Goal: Task Accomplishment & Management: Manage account settings

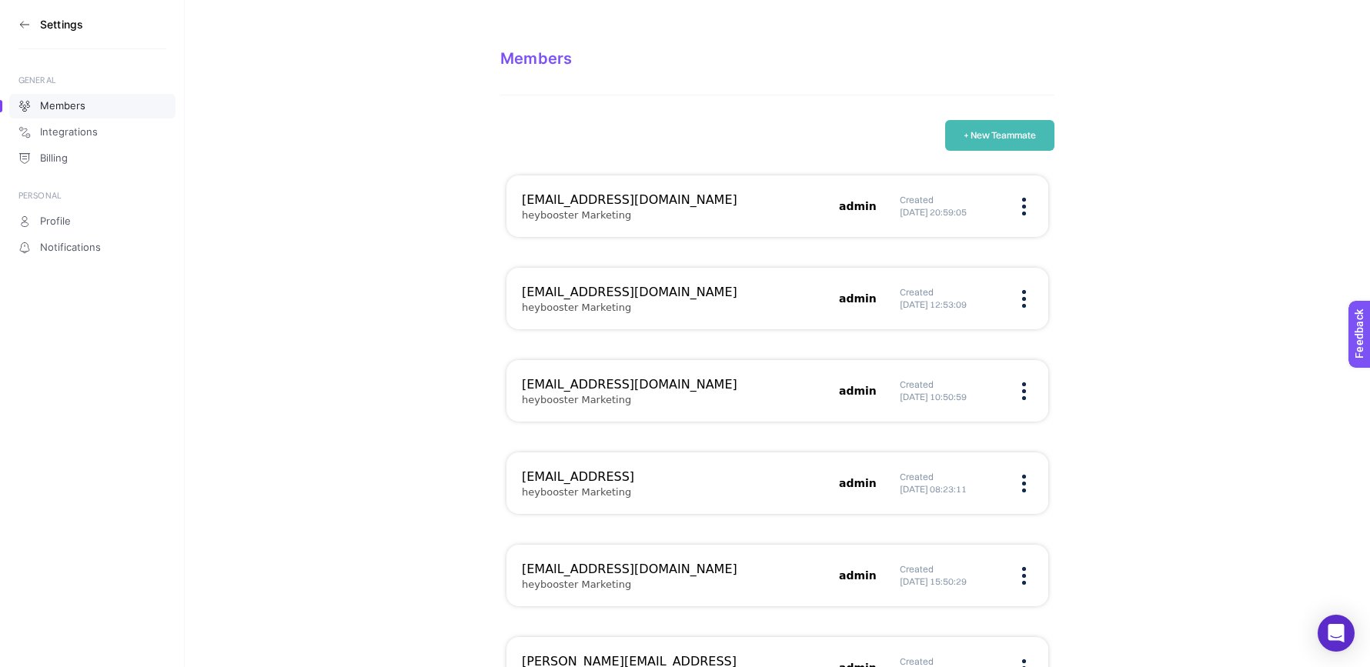
click at [864, 42] on section "Members + New Teammate sahin@boostroas.com heybooster Marketing admin Created 2…" at bounding box center [777, 546] width 1185 height 1093
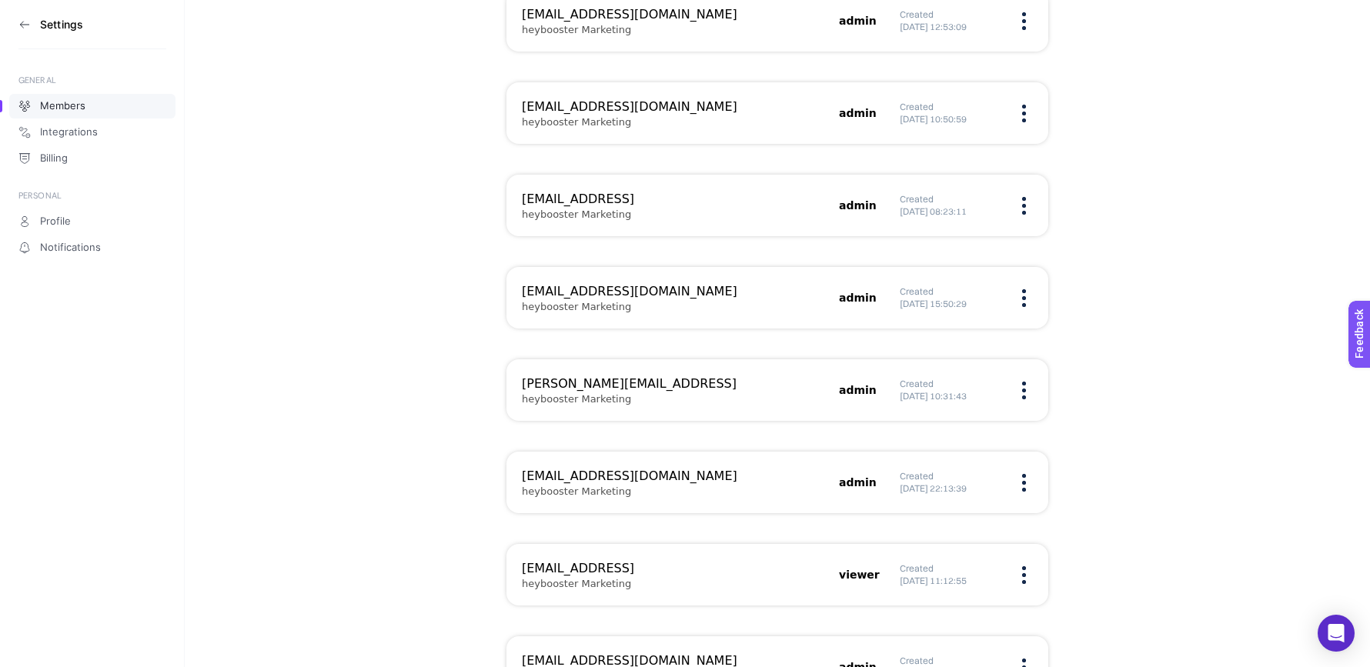
scroll to position [425, 0]
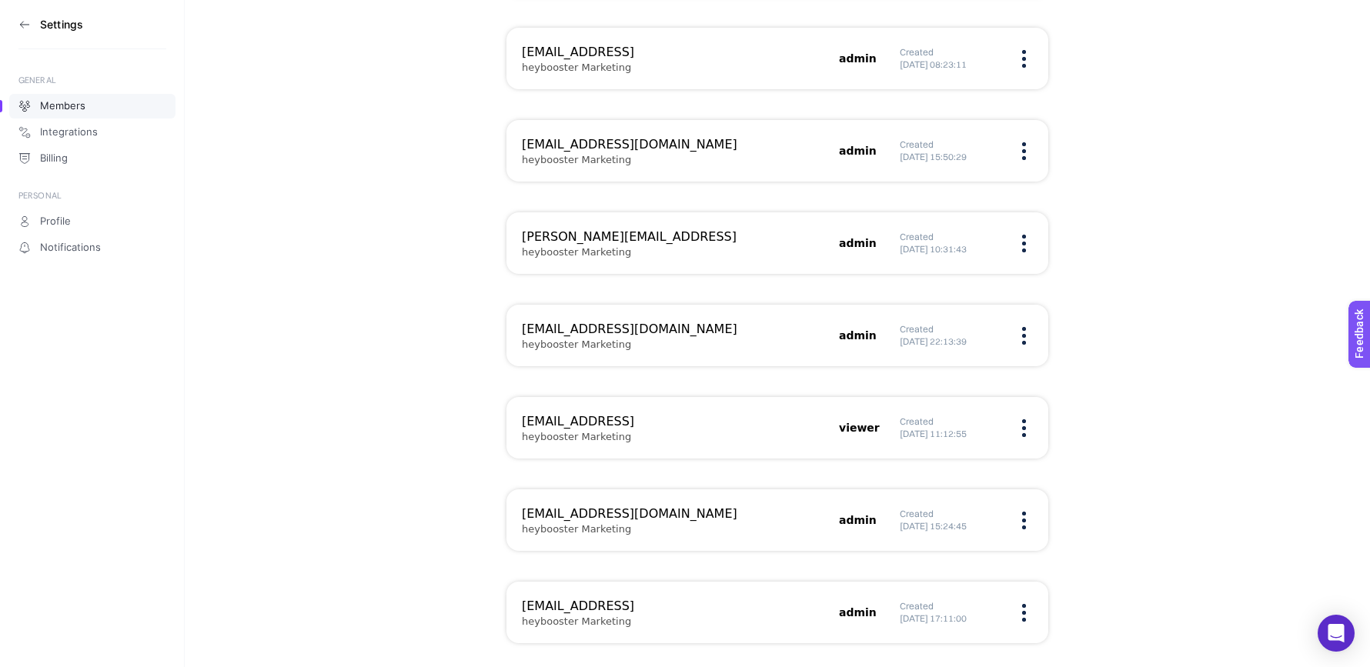
click at [1152, 469] on section "Members + New Teammate sahin@boostroas.com heybooster Marketing admin Created 2…" at bounding box center [777, 121] width 1185 height 1093
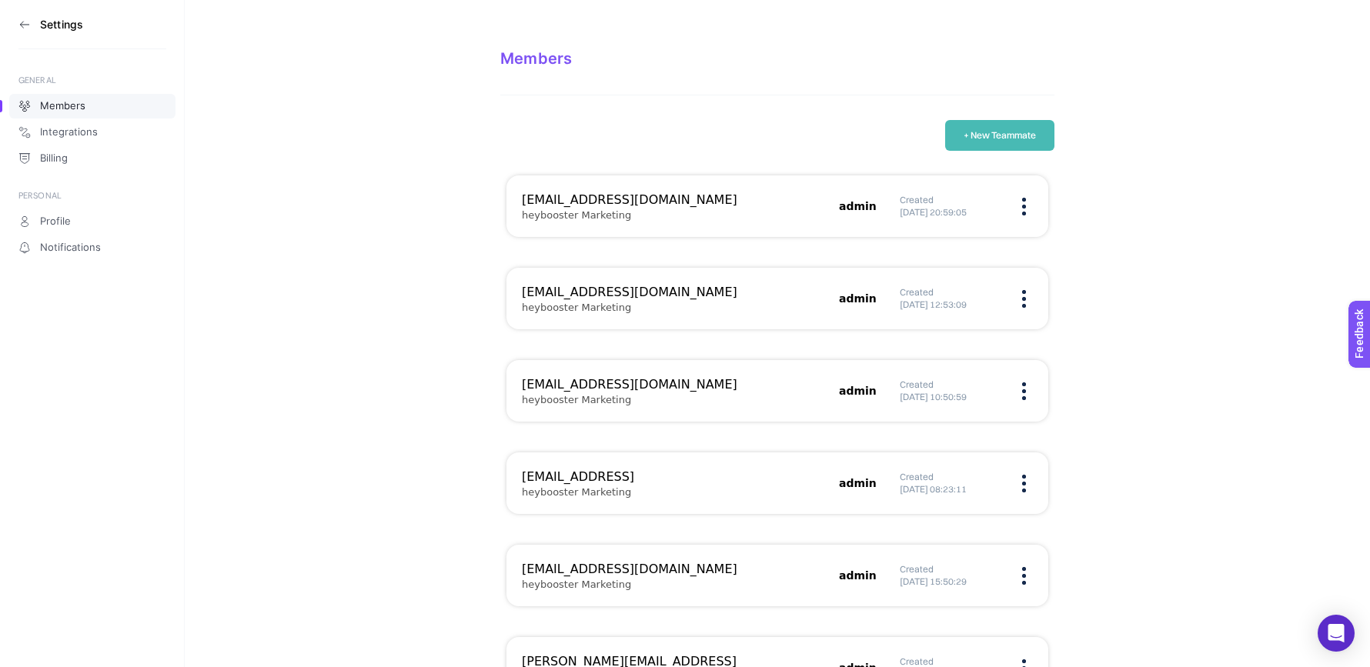
click at [984, 144] on button "+ New Teammate" at bounding box center [999, 135] width 109 height 31
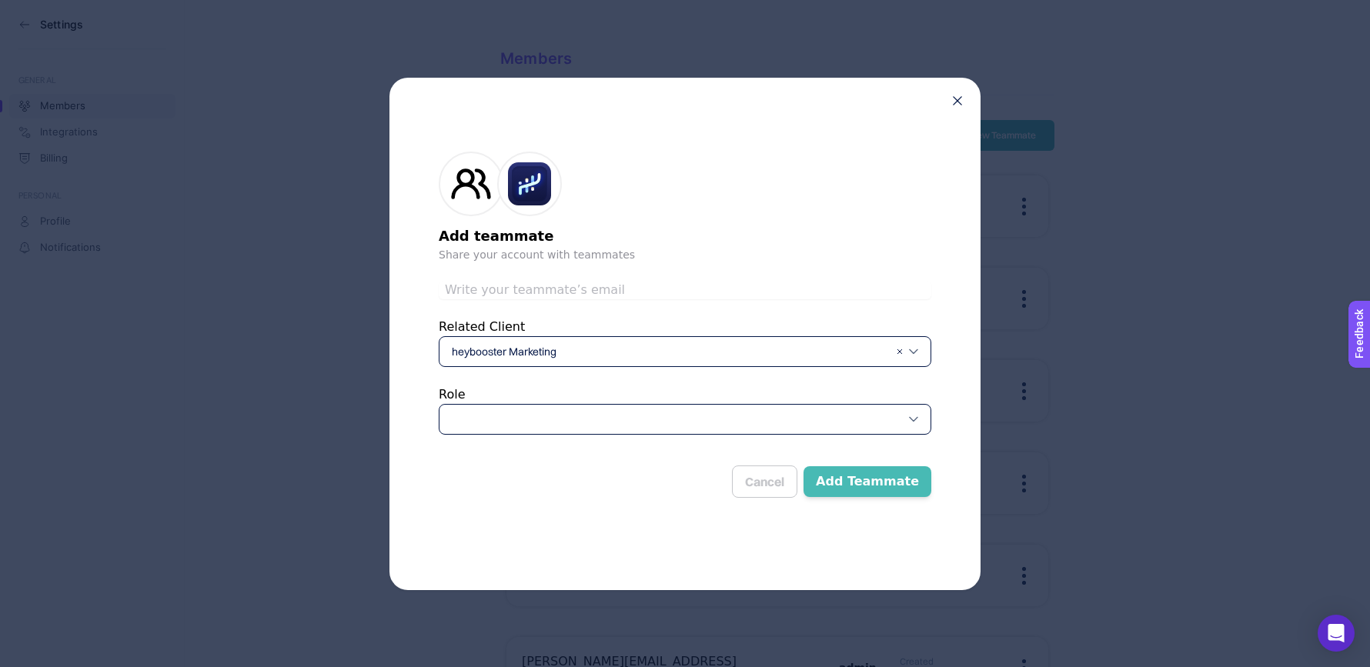
click at [683, 420] on div at bounding box center [685, 419] width 493 height 31
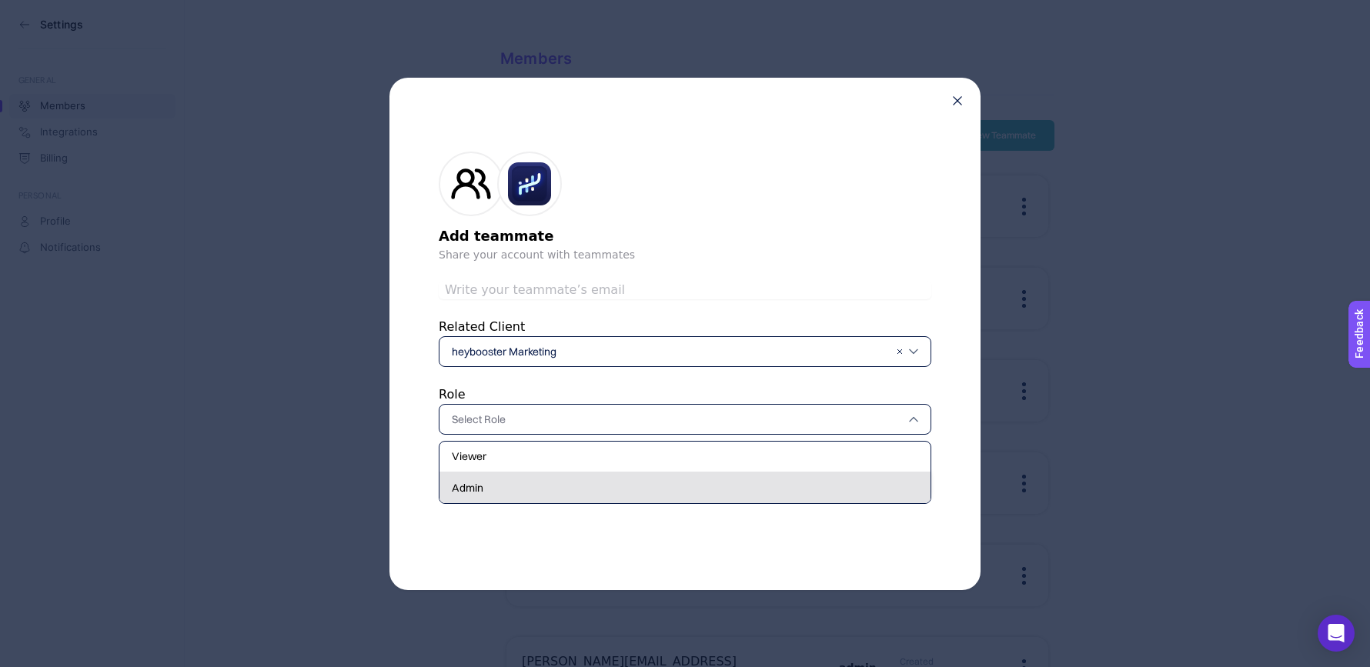
click at [648, 484] on div "Admin" at bounding box center [685, 488] width 491 height 31
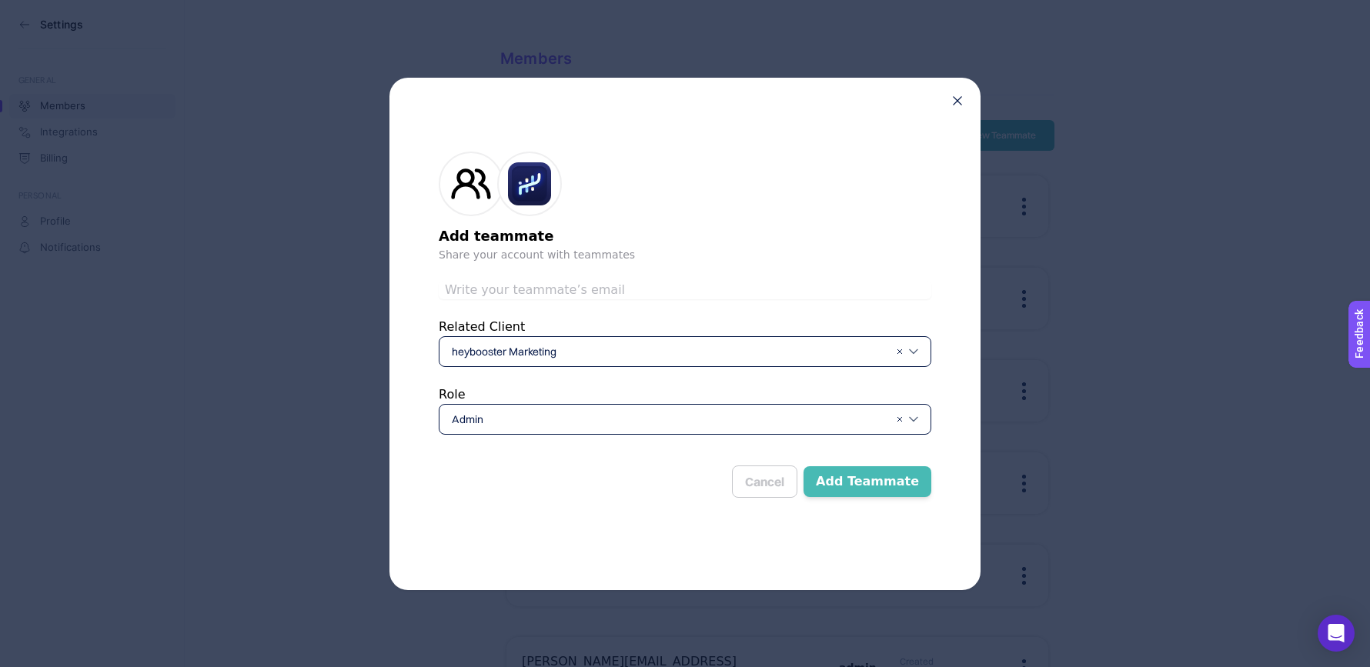
click at [761, 283] on input "text" at bounding box center [685, 290] width 493 height 18
type input "[EMAIL_ADDRESS]"
click at [711, 202] on div at bounding box center [685, 184] width 493 height 65
click at [874, 476] on button "Add Teammate" at bounding box center [868, 481] width 128 height 31
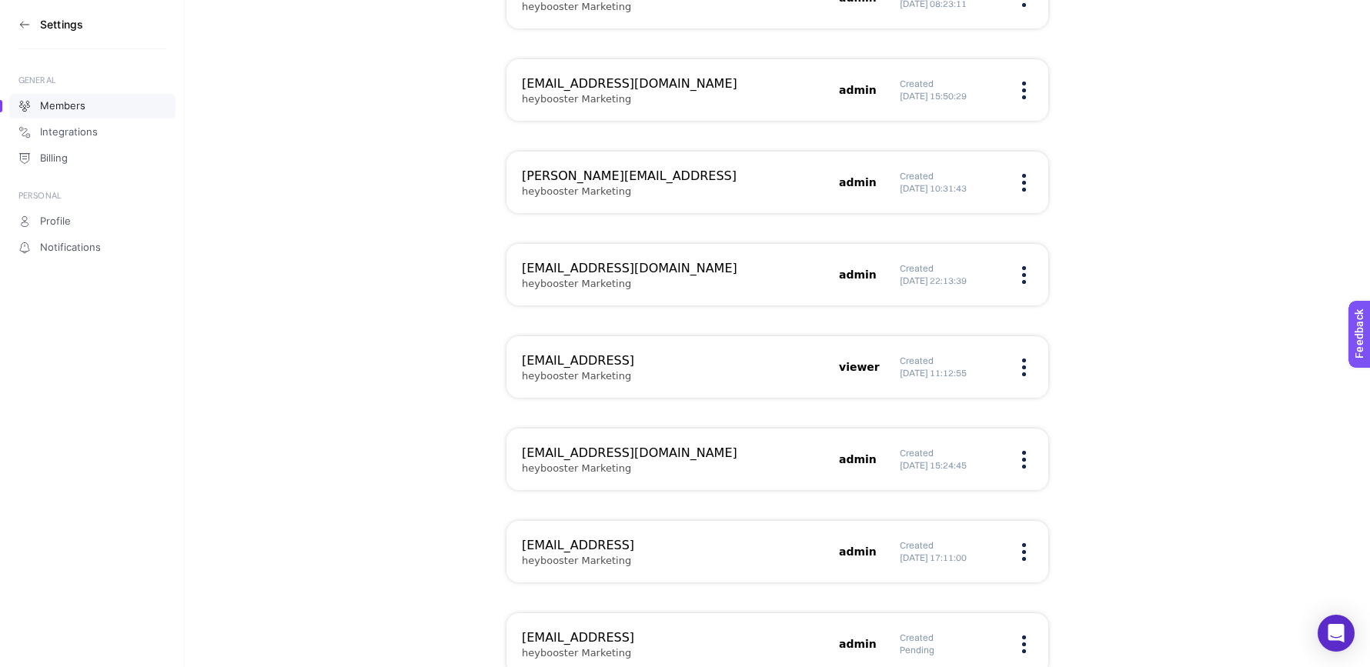
scroll to position [491, 0]
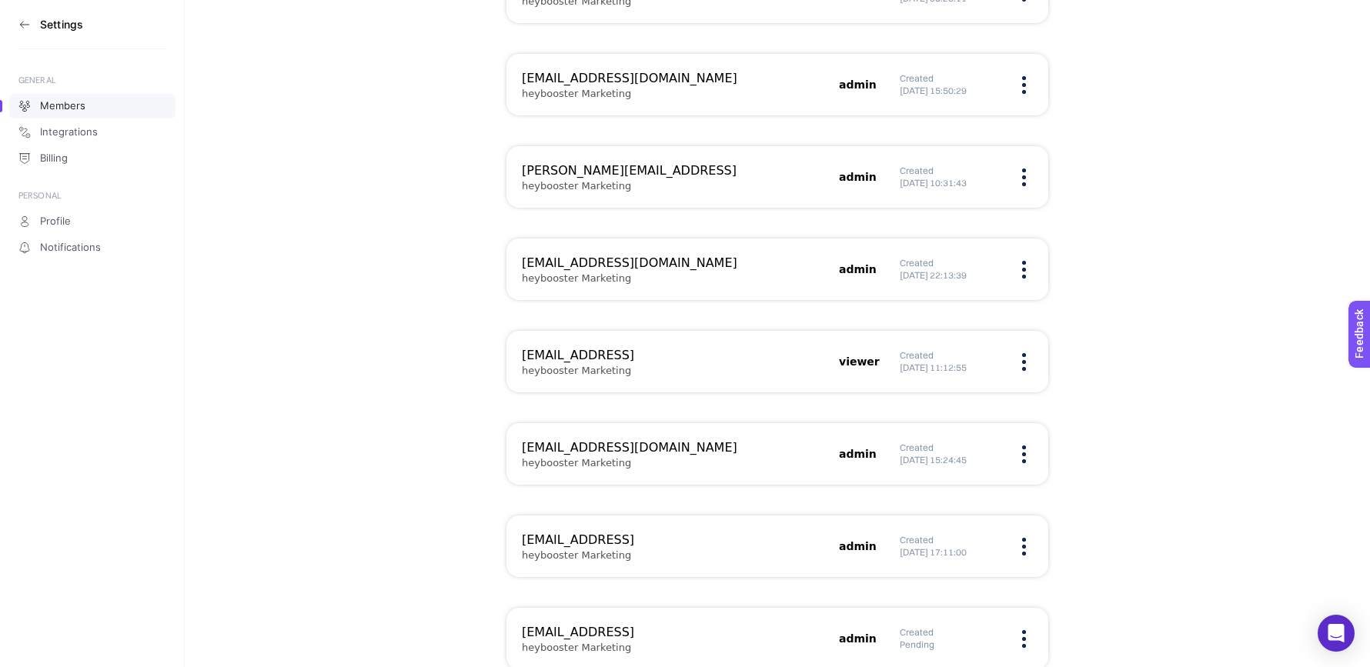
click at [1030, 360] on figure at bounding box center [1024, 362] width 18 height 4
click at [975, 409] on span "Remove" at bounding box center [946, 410] width 106 height 34
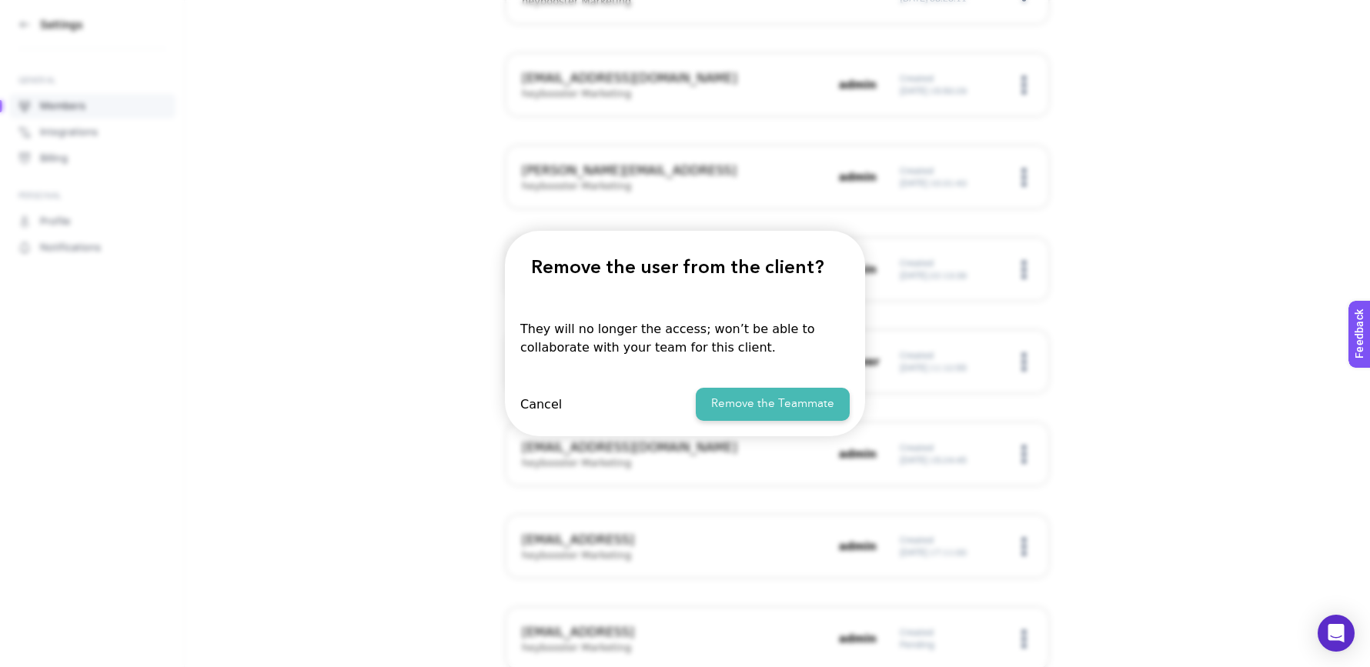
click at [534, 403] on button "Cancel" at bounding box center [541, 404] width 42 height 15
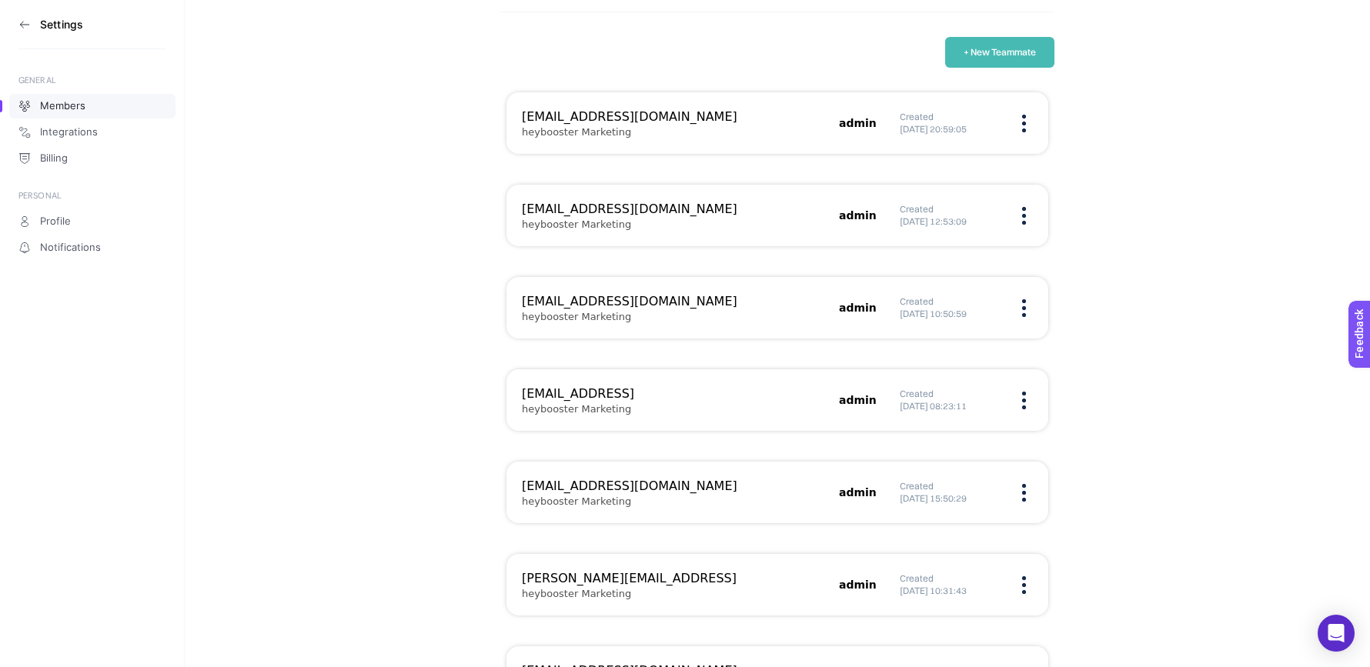
scroll to position [0, 0]
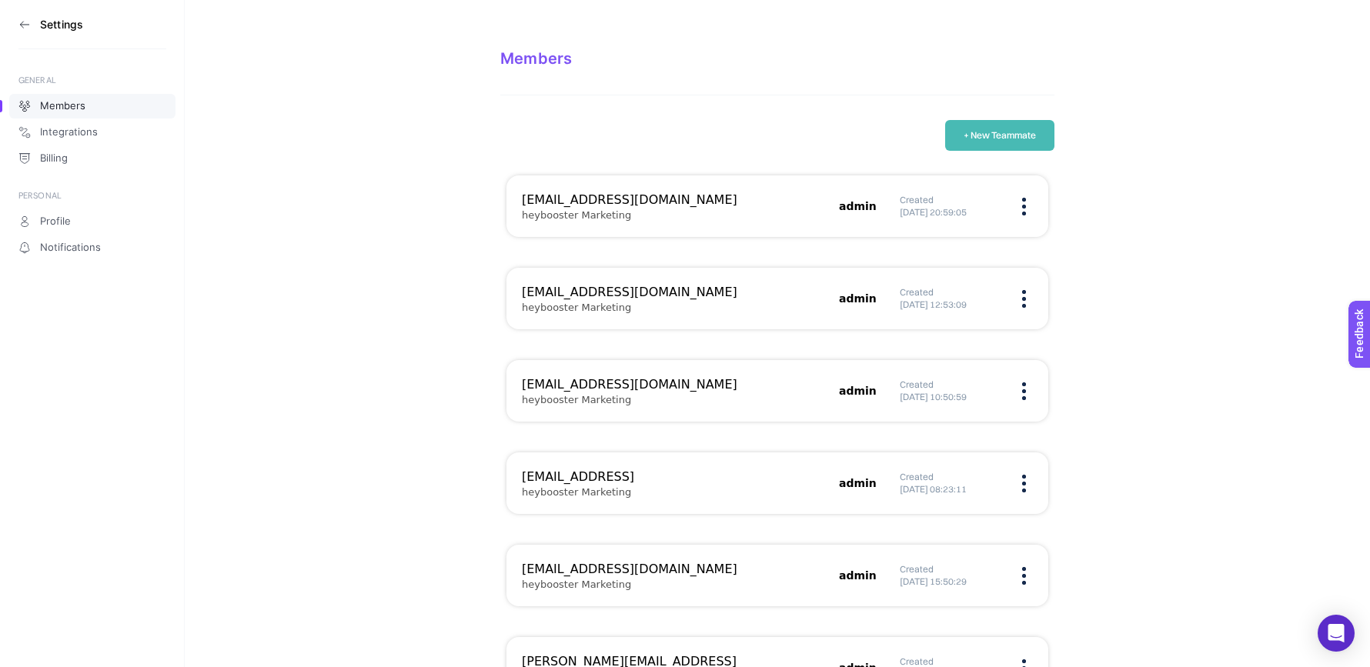
click at [443, 403] on section "Members + New Teammate [EMAIL_ADDRESS][DOMAIN_NAME] heybooster Marketing admin …" at bounding box center [777, 592] width 1185 height 1185
click at [1189, 84] on section "Members + New Teammate [EMAIL_ADDRESS][DOMAIN_NAME] heybooster Marketing admin …" at bounding box center [777, 592] width 1185 height 1185
